Goal: Transaction & Acquisition: Purchase product/service

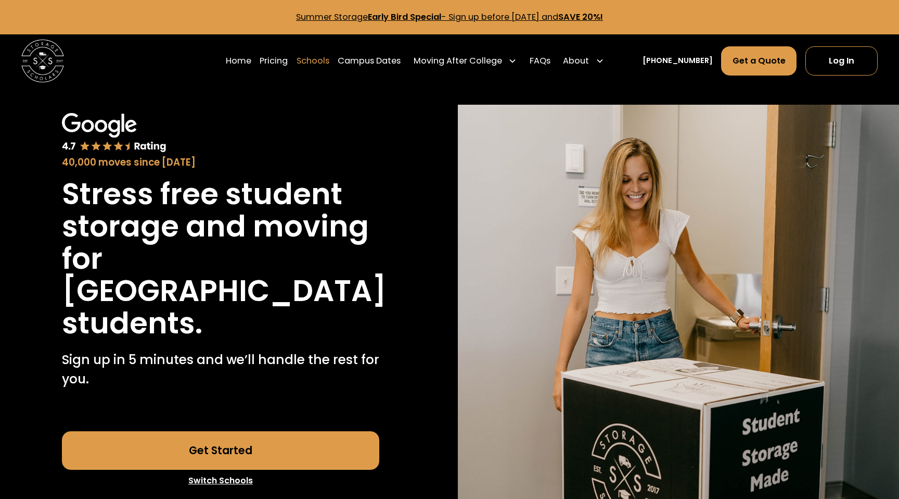
click at [325, 56] on link "Schools" at bounding box center [313, 61] width 33 height 30
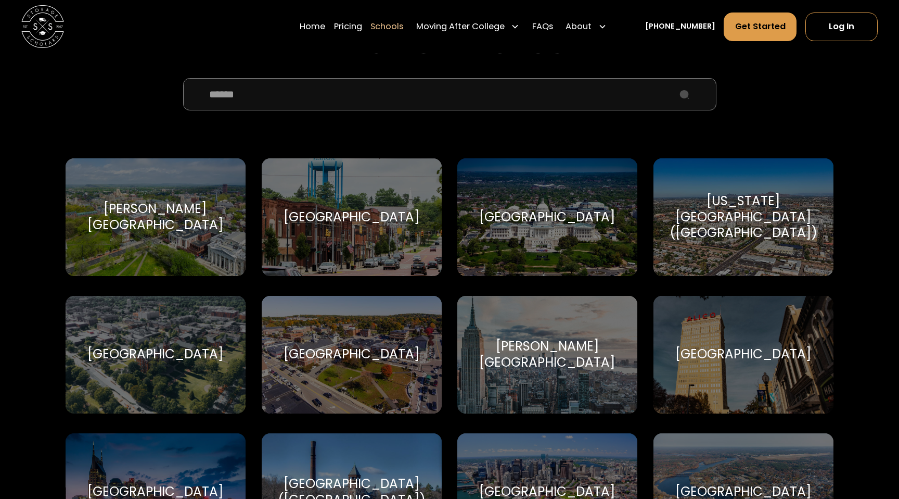
scroll to position [382, 0]
click at [362, 103] on input "School Select Form" at bounding box center [449, 94] width 533 height 32
click at [362, 30] on link "Pricing" at bounding box center [348, 27] width 28 height 30
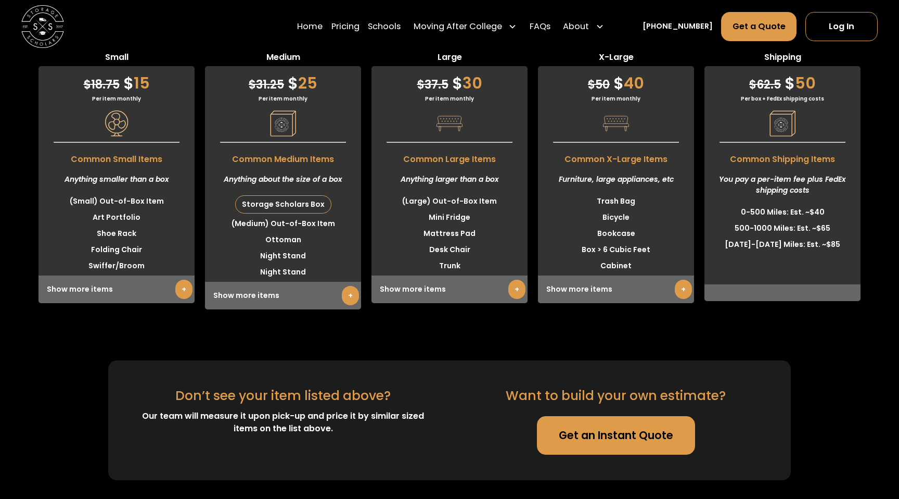
click at [514, 289] on link "+" at bounding box center [516, 288] width 17 height 19
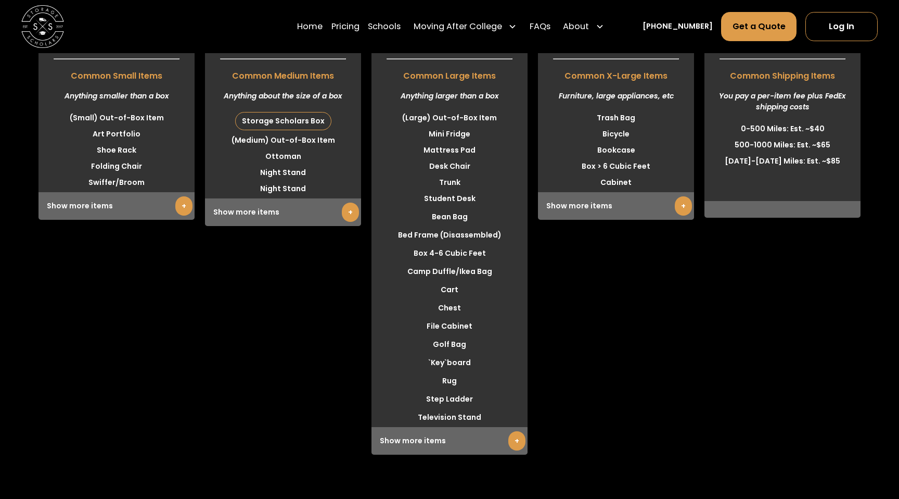
scroll to position [2695, 0]
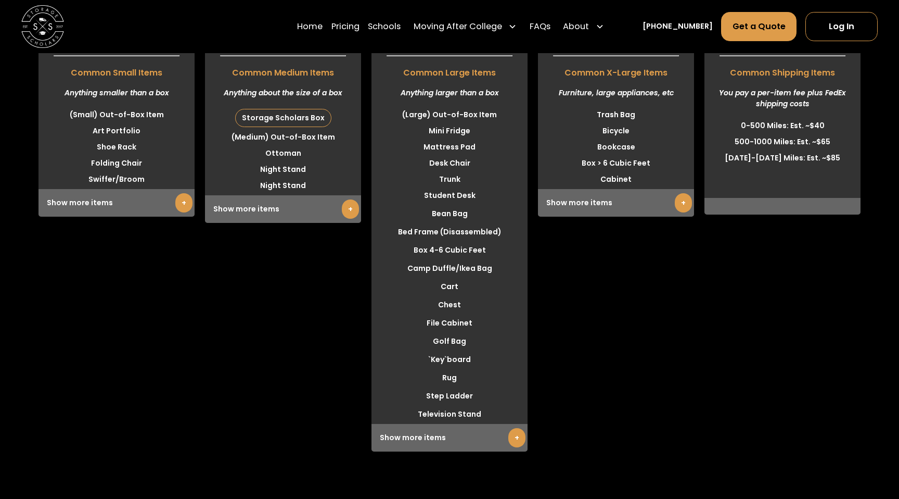
click at [514, 437] on link "+" at bounding box center [516, 437] width 17 height 19
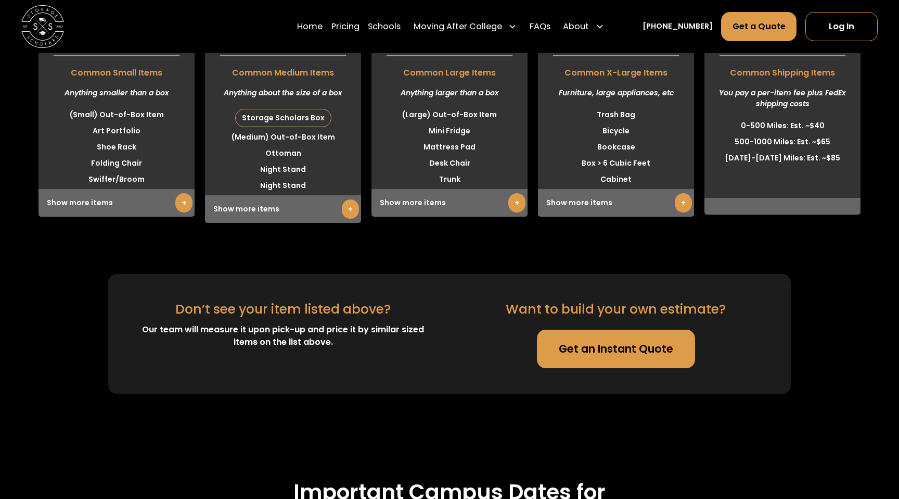
click at [598, 342] on link "Get an Instant Quote" at bounding box center [616, 348] width 158 height 39
